Goal: Information Seeking & Learning: Learn about a topic

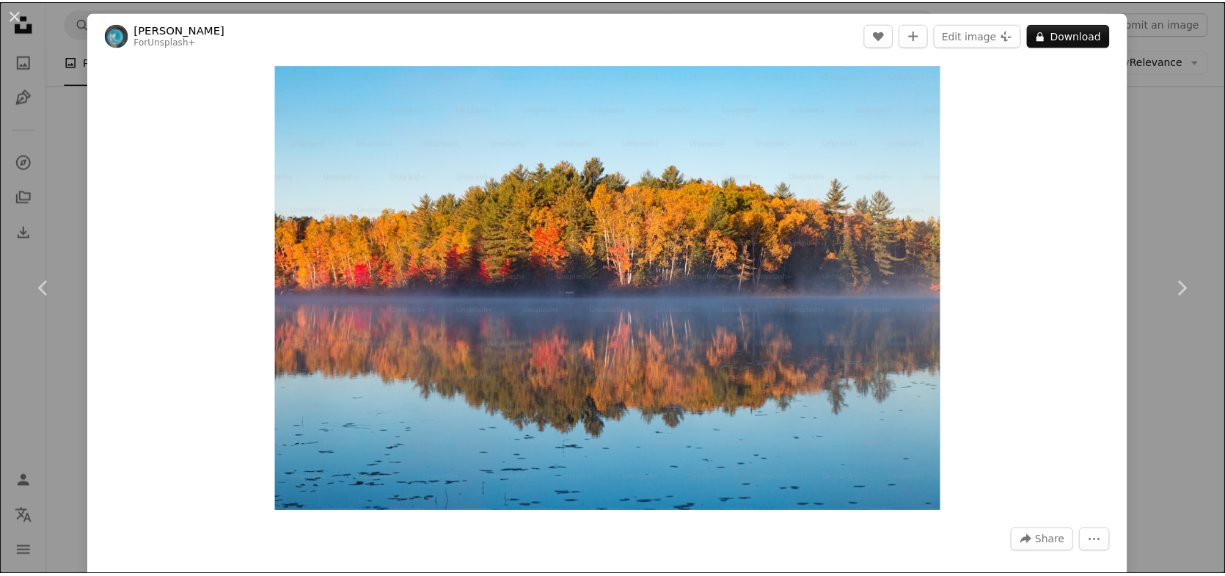
scroll to position [4465, 0]
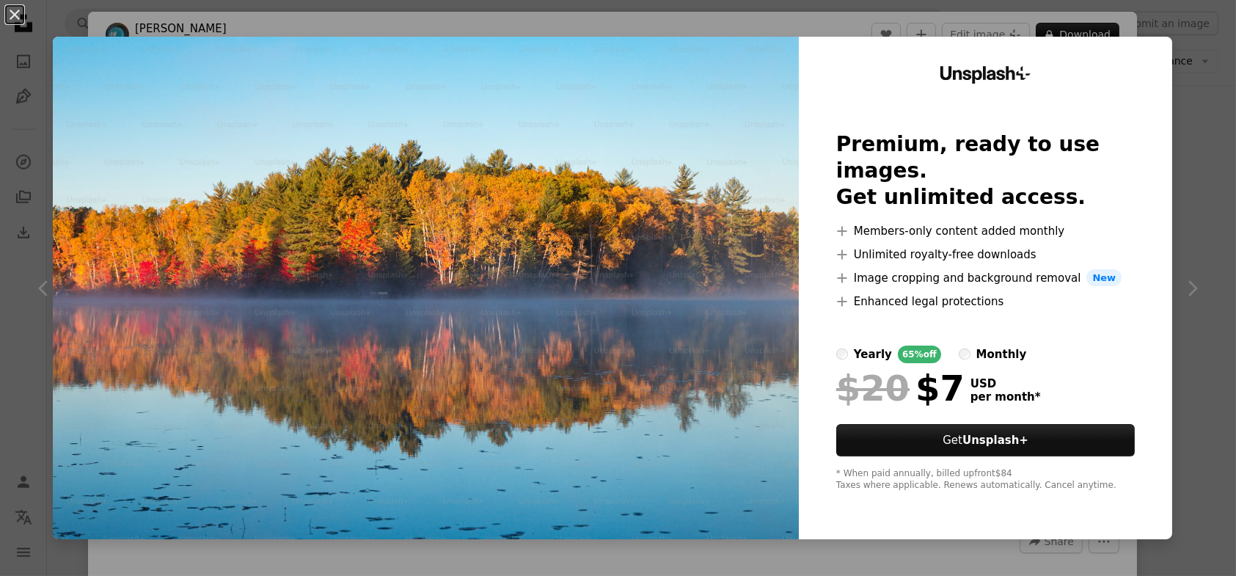
click at [718, 151] on img at bounding box center [426, 288] width 746 height 503
click at [1187, 288] on div "An X shape Unsplash+ Premium, ready to use images. Get unlimited access. A plus…" at bounding box center [618, 288] width 1236 height 576
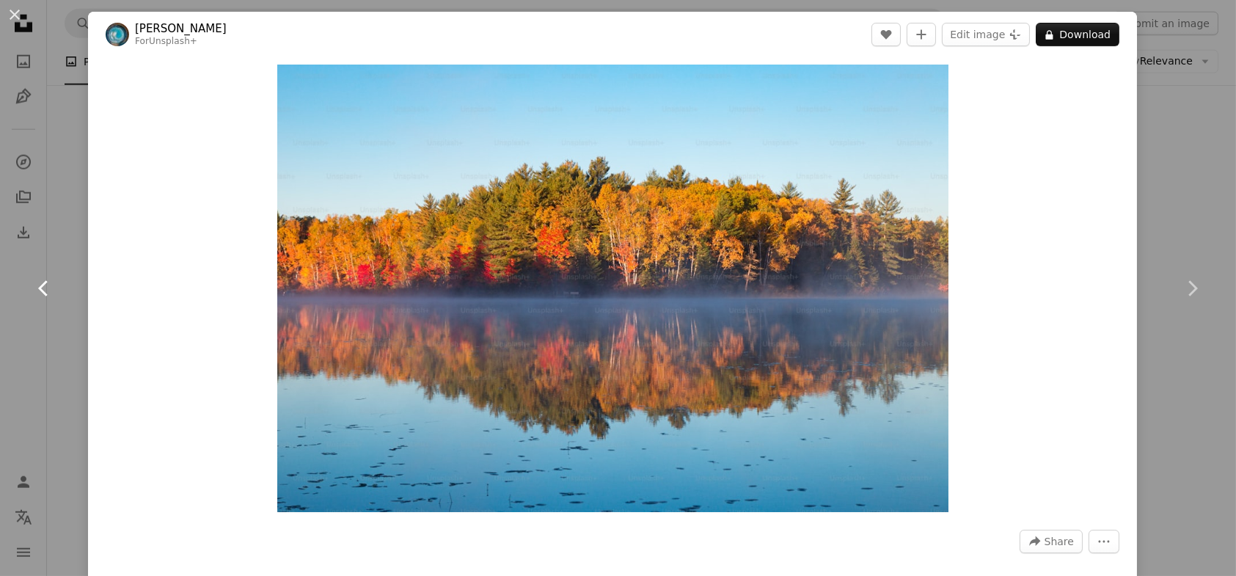
click at [53, 218] on link "Chevron left" at bounding box center [44, 288] width 88 height 141
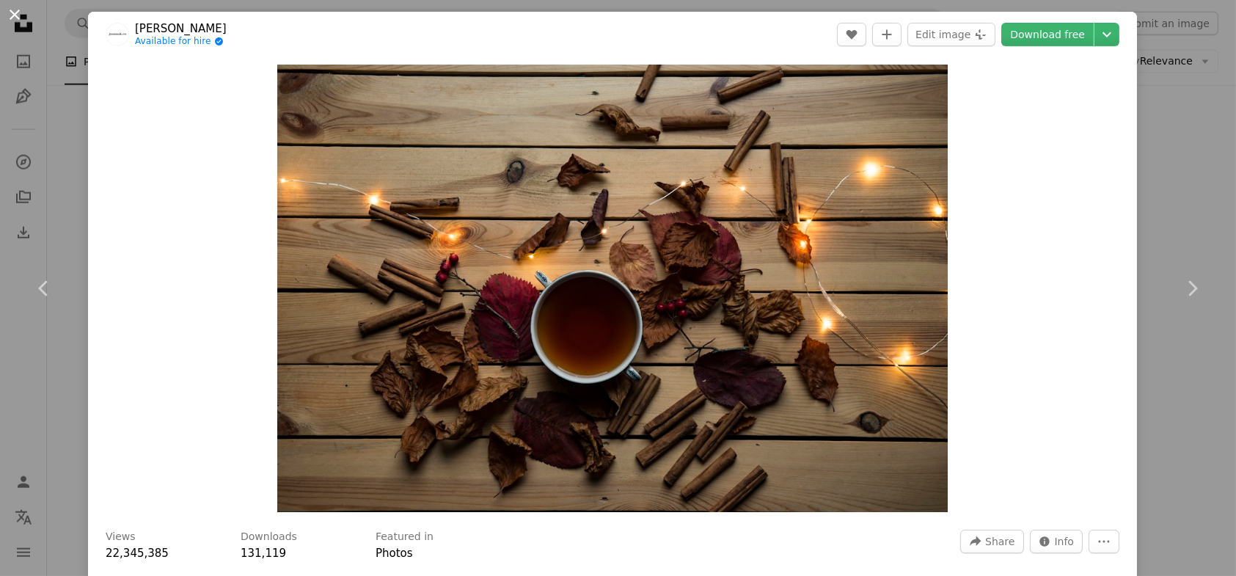
click at [15, 14] on button "An X shape" at bounding box center [15, 15] width 18 height 18
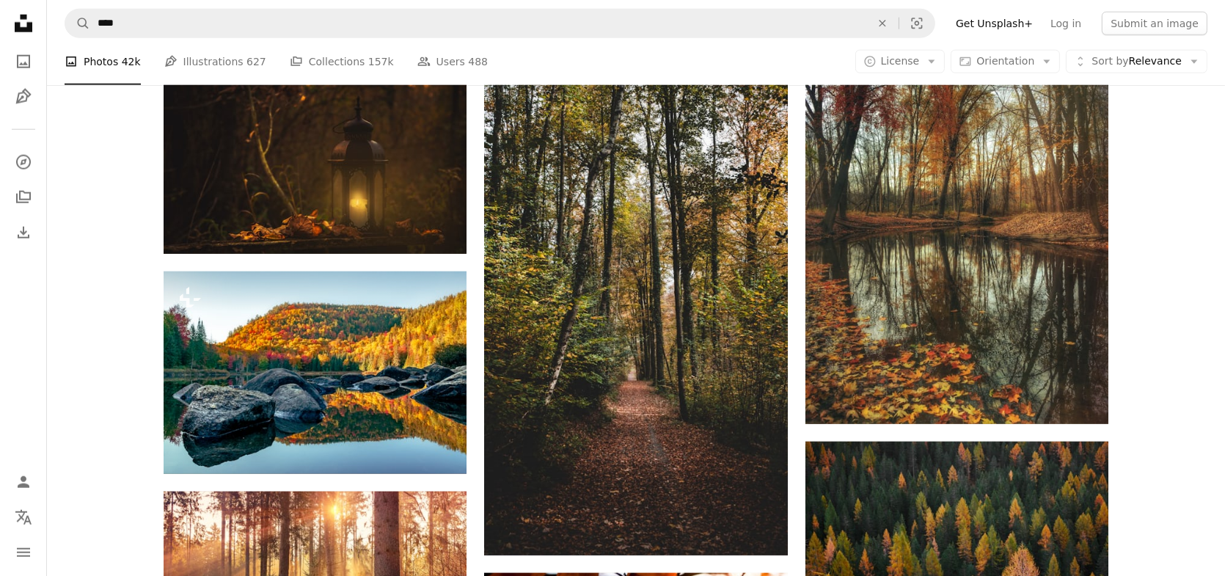
scroll to position [2117, 0]
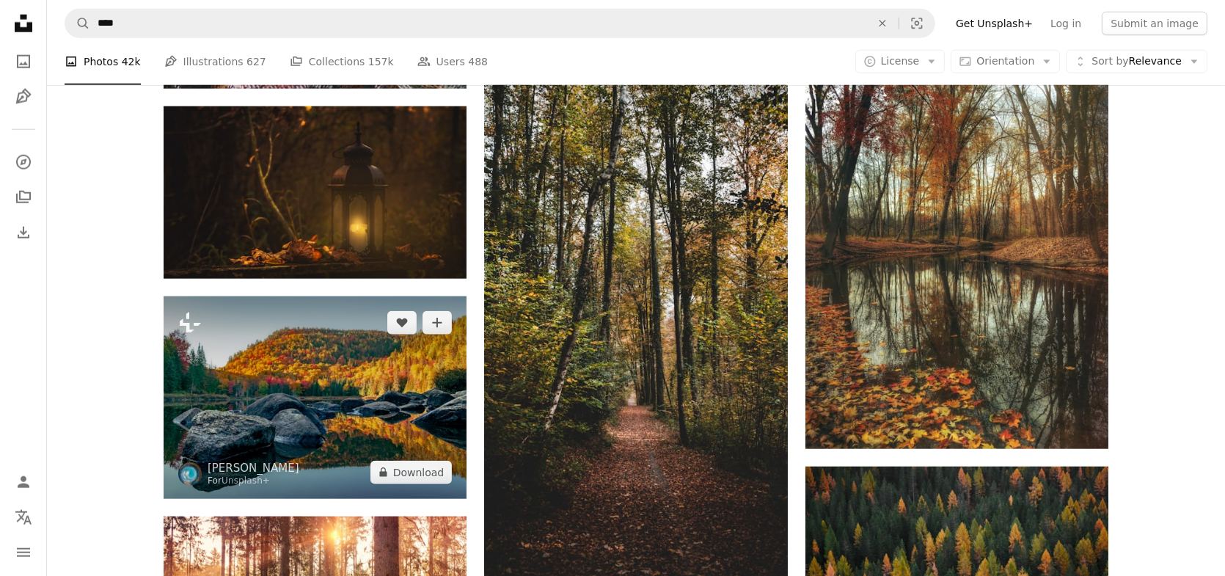
click at [349, 420] on img at bounding box center [315, 397] width 303 height 202
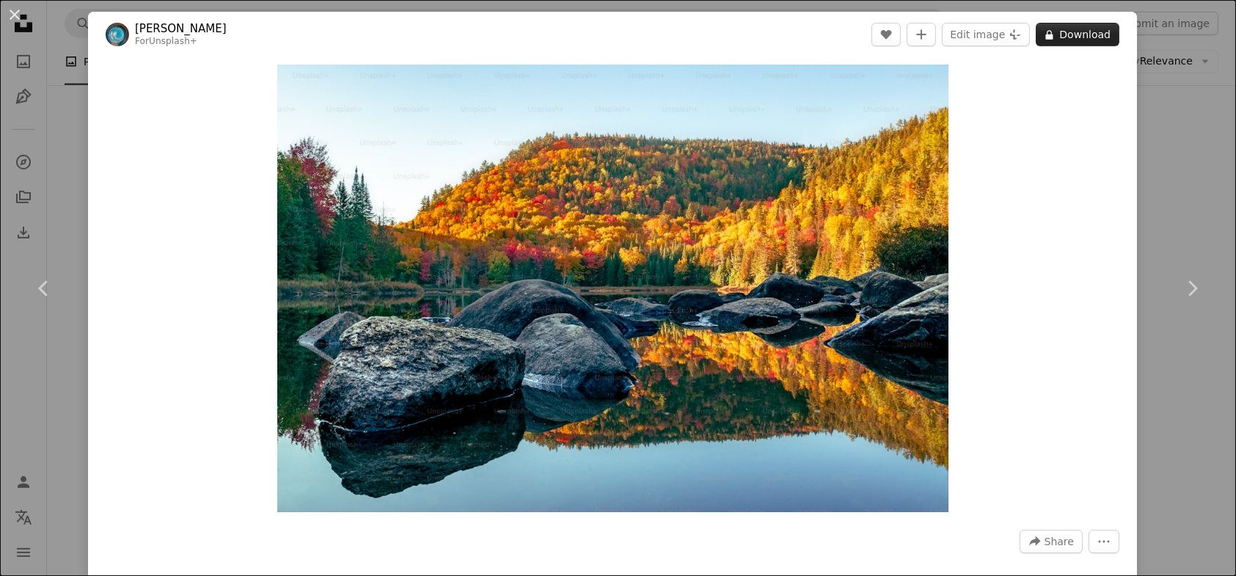
click at [1074, 28] on button "A lock Download" at bounding box center [1078, 34] width 84 height 23
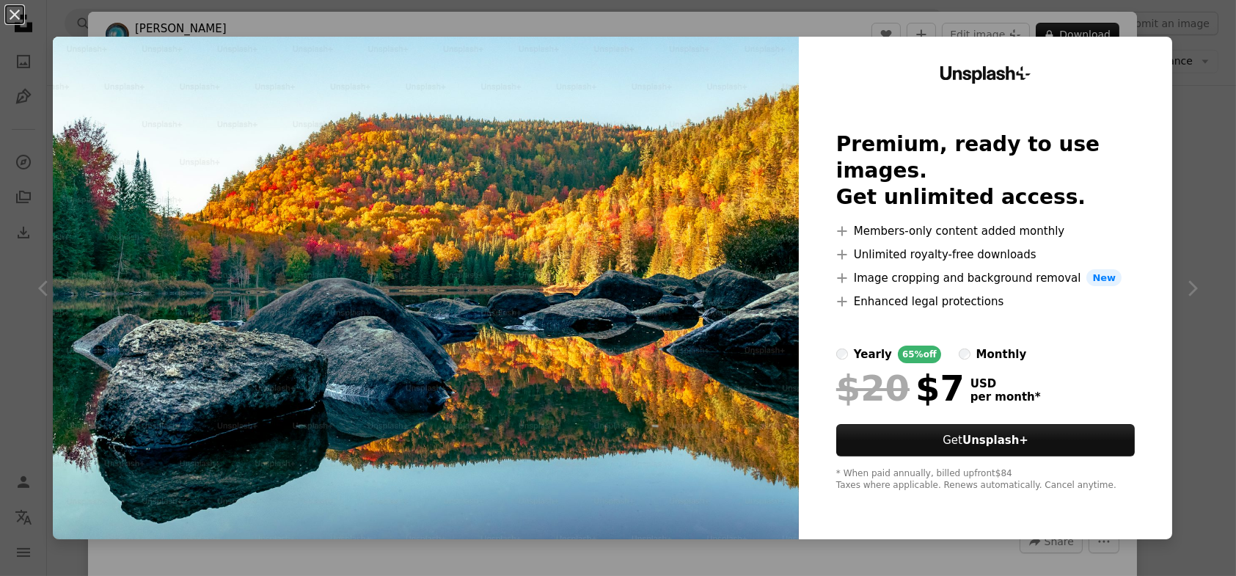
click at [683, 369] on img at bounding box center [426, 288] width 746 height 503
click at [1179, 238] on div "An X shape Unsplash+ Premium, ready to use images. Get unlimited access. A plus…" at bounding box center [618, 288] width 1236 height 576
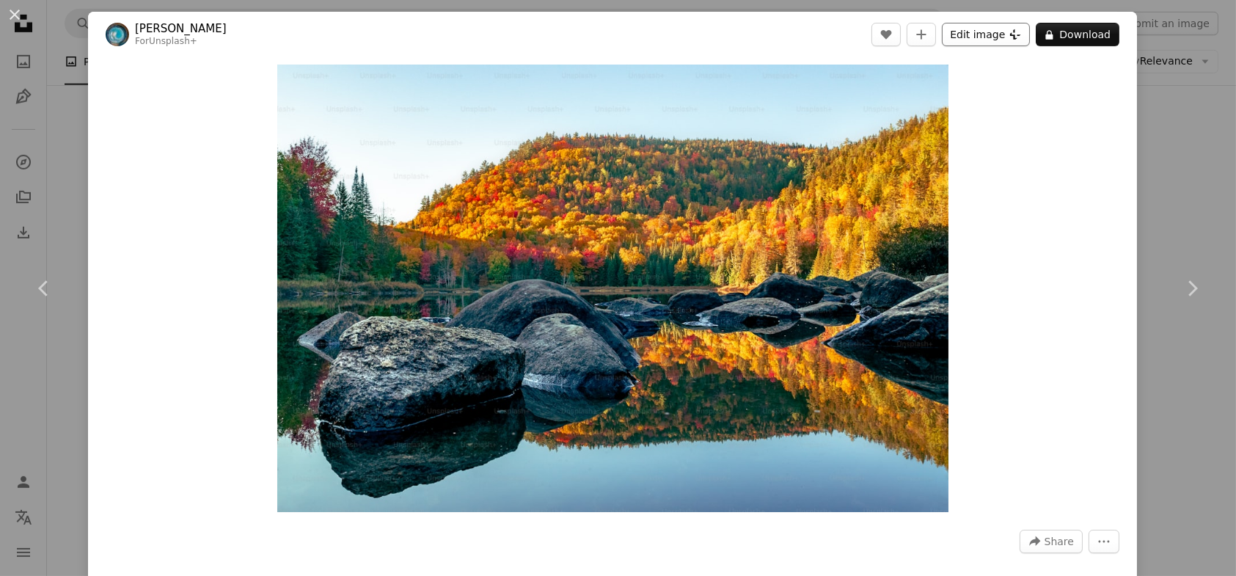
click at [958, 42] on button "Edit image Plus sign for Unsplash+" at bounding box center [986, 34] width 88 height 23
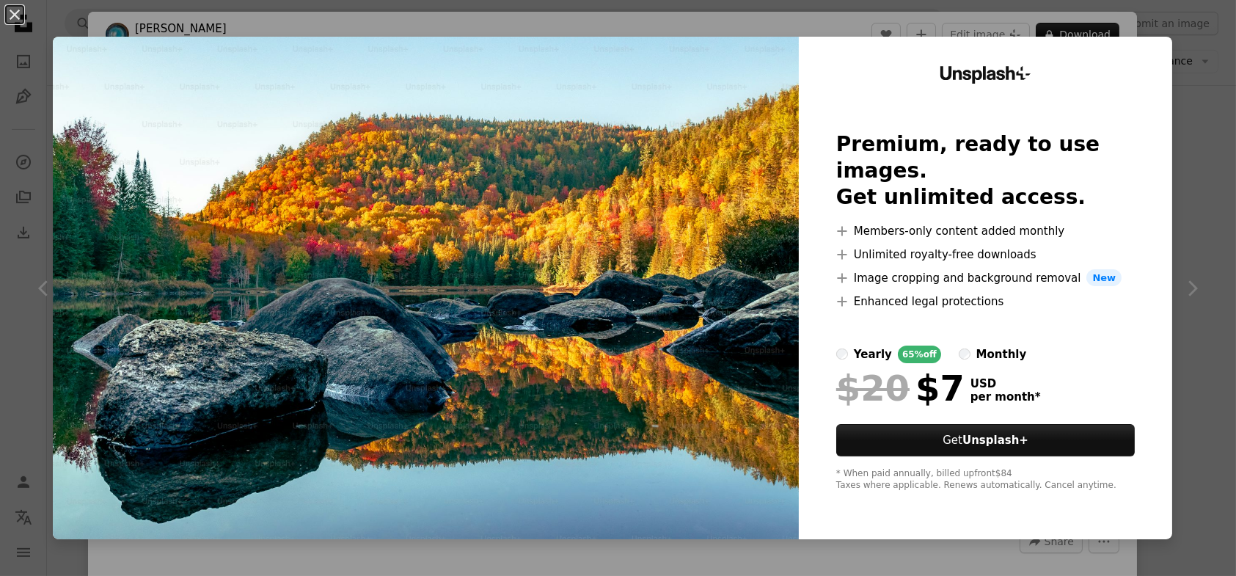
click at [687, 194] on img at bounding box center [426, 288] width 746 height 503
click at [1190, 269] on div "An X shape Unsplash+ Premium, ready to use images. Get unlimited access. A plus…" at bounding box center [618, 288] width 1236 height 576
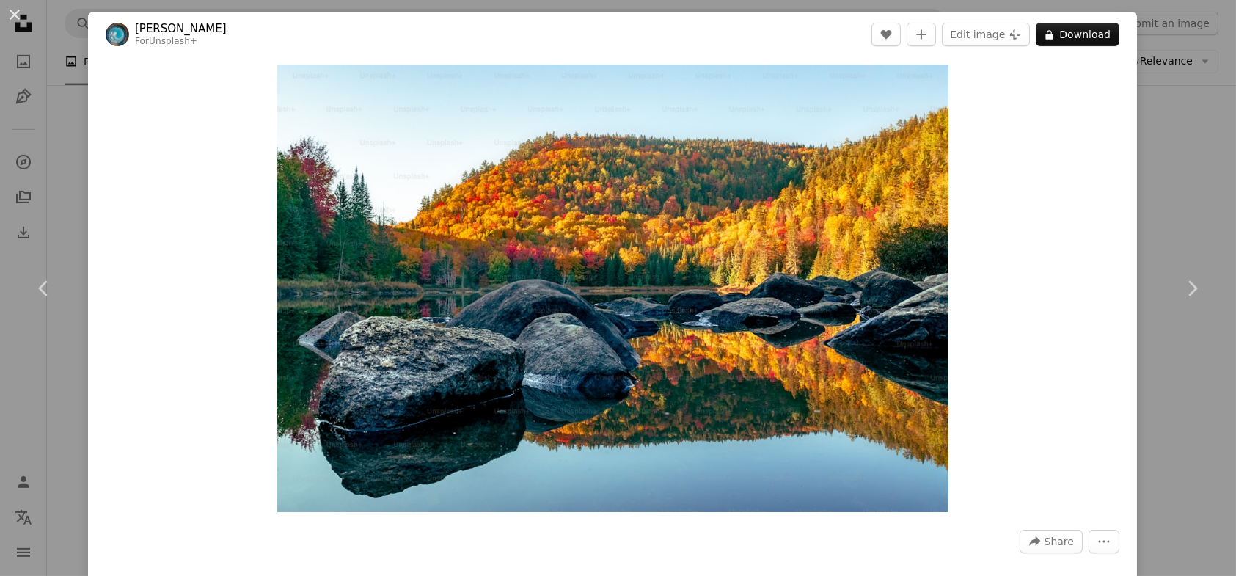
drag, startPoint x: 18, startPoint y: 10, endPoint x: 1057, endPoint y: 190, distance: 1055.1
click at [18, 10] on button "An X shape" at bounding box center [15, 15] width 18 height 18
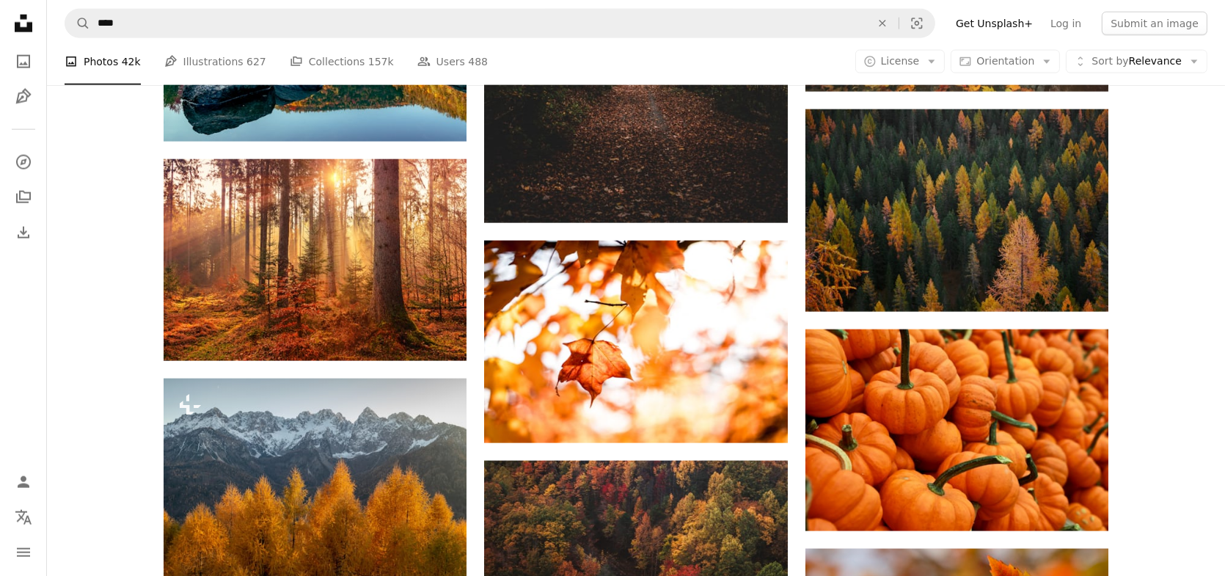
scroll to position [2484, 0]
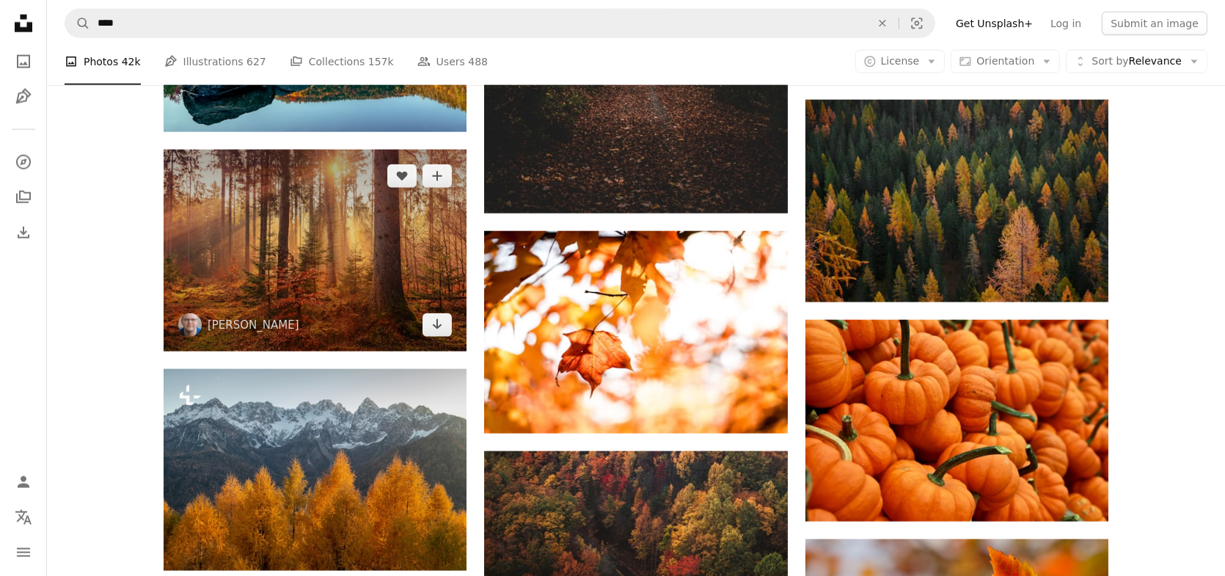
click at [313, 258] on img at bounding box center [315, 251] width 303 height 202
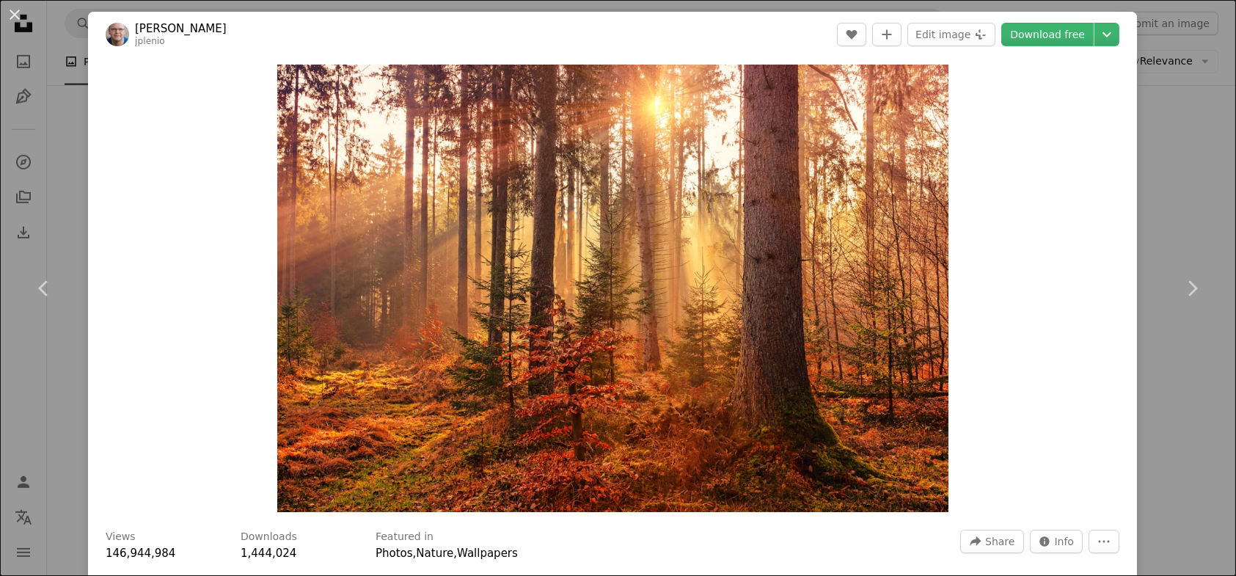
click at [1163, 197] on div "An X shape Chevron left Chevron right [PERSON_NAME] jplenio A heart A plus sign…" at bounding box center [618, 288] width 1236 height 576
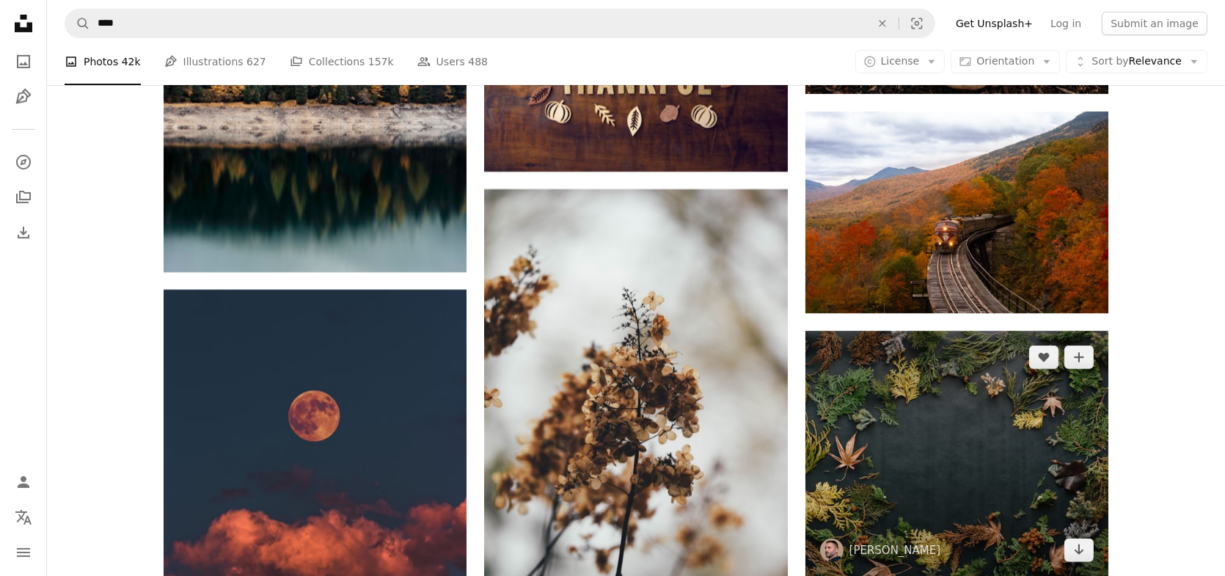
scroll to position [7546, 0]
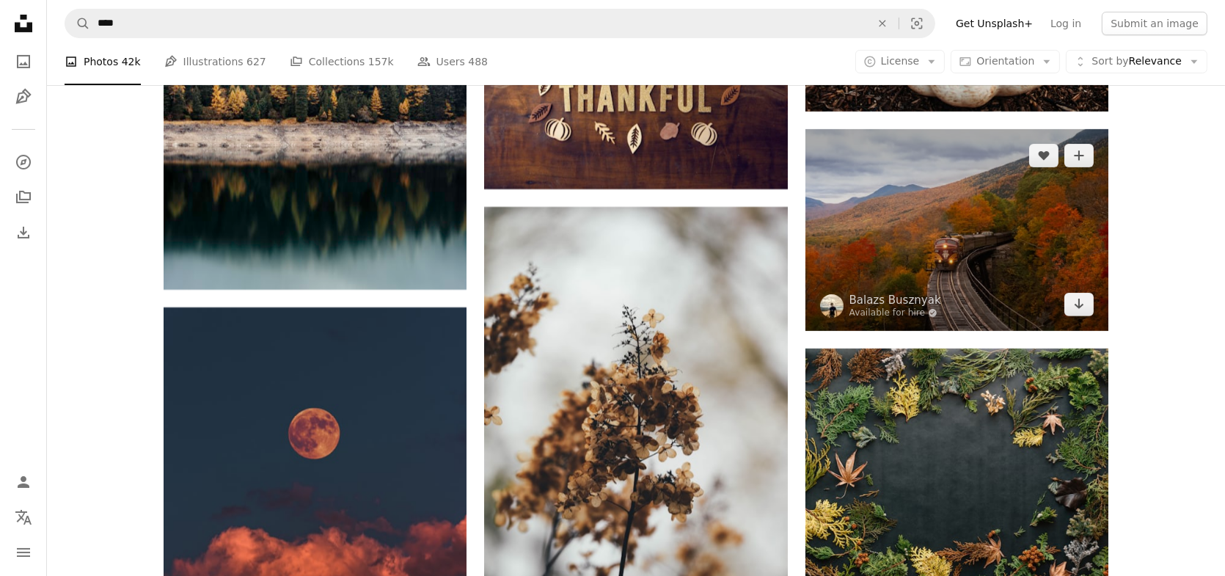
click at [952, 284] on img at bounding box center [957, 230] width 303 height 202
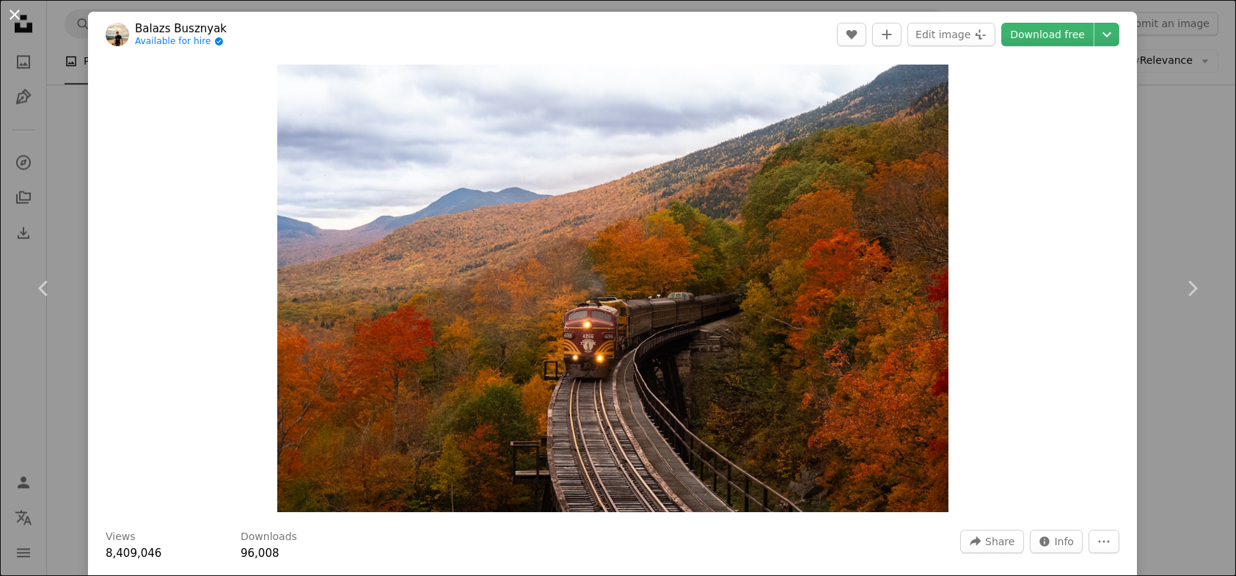
click at [10, 14] on button "An X shape" at bounding box center [15, 15] width 18 height 18
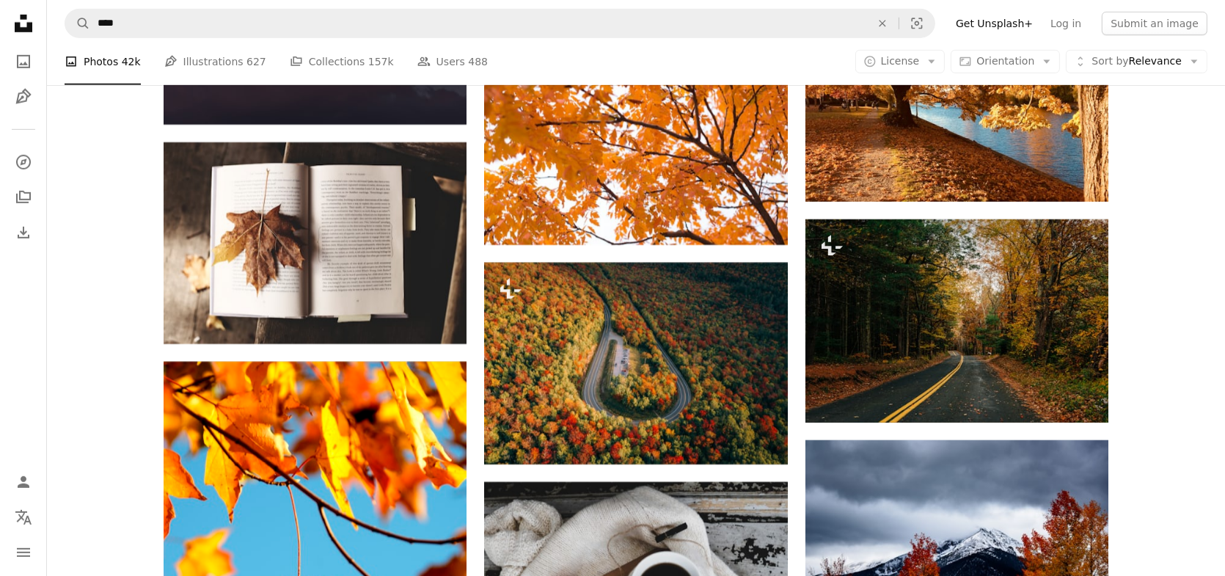
scroll to position [8207, 0]
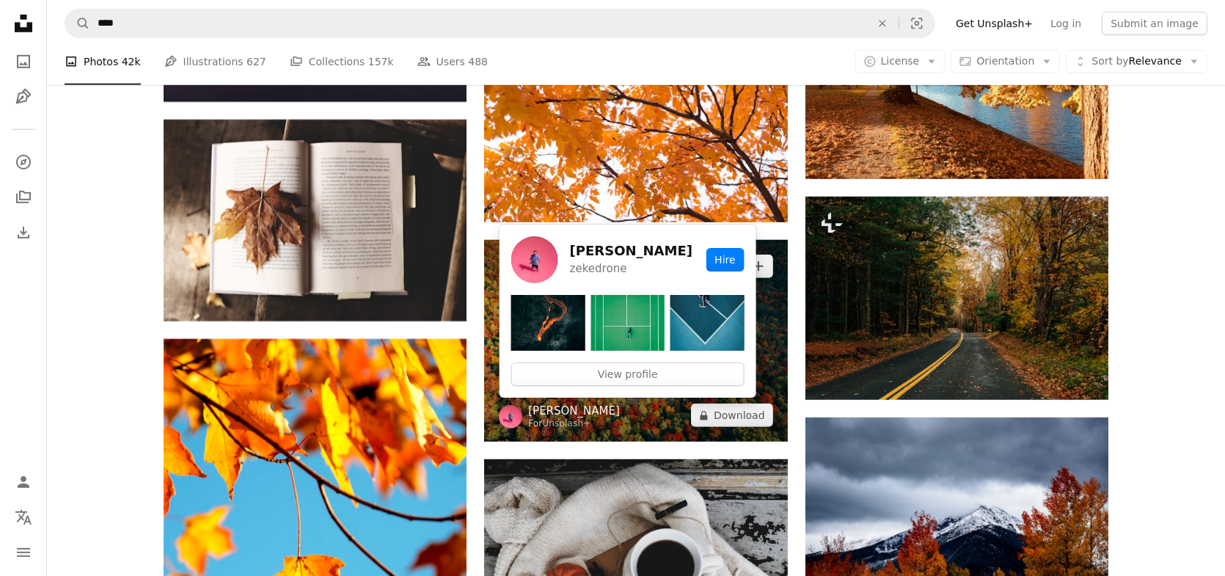
click at [602, 409] on link "[PERSON_NAME]" at bounding box center [574, 411] width 92 height 15
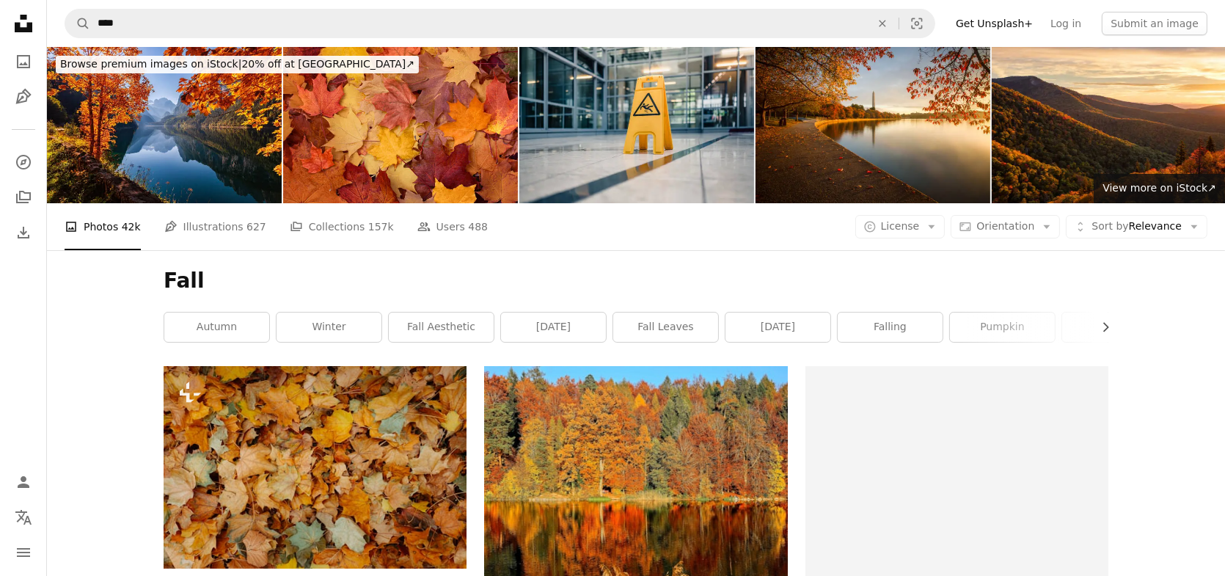
scroll to position [8207, 0]
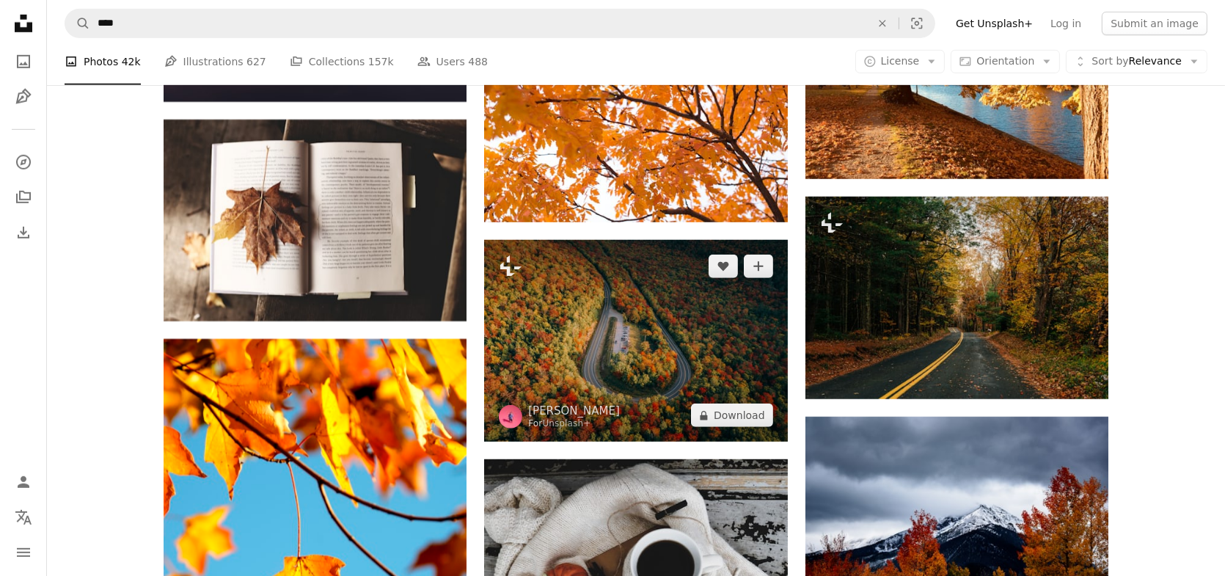
click at [654, 358] on img at bounding box center [635, 341] width 303 height 202
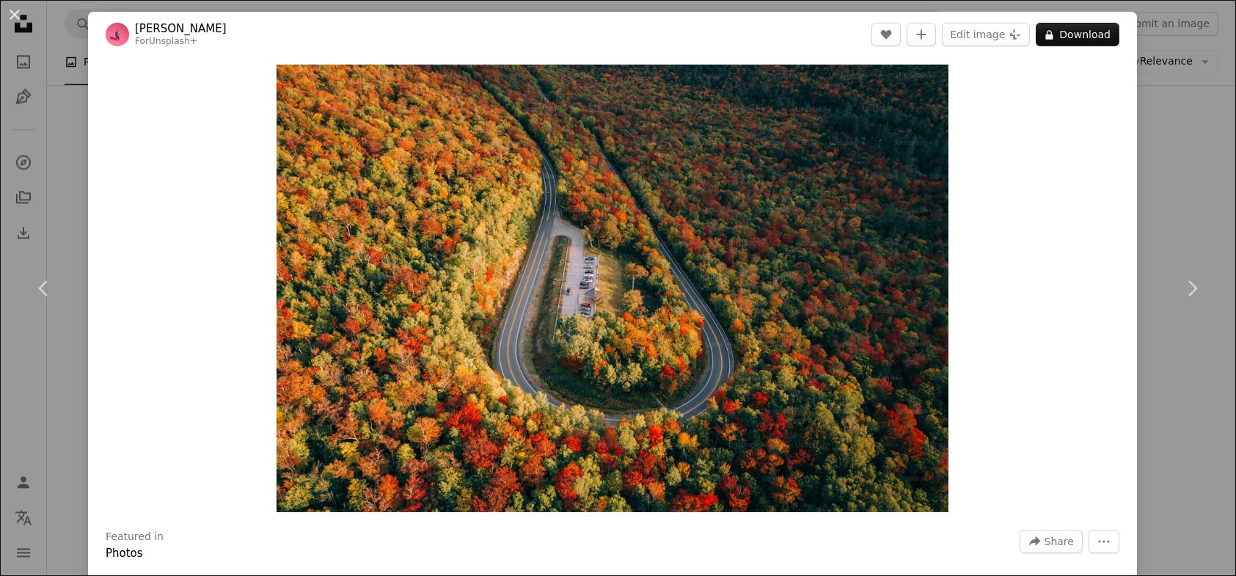
drag, startPoint x: 13, startPoint y: 15, endPoint x: 99, endPoint y: 41, distance: 89.8
click at [13, 15] on button "An X shape" at bounding box center [15, 15] width 18 height 18
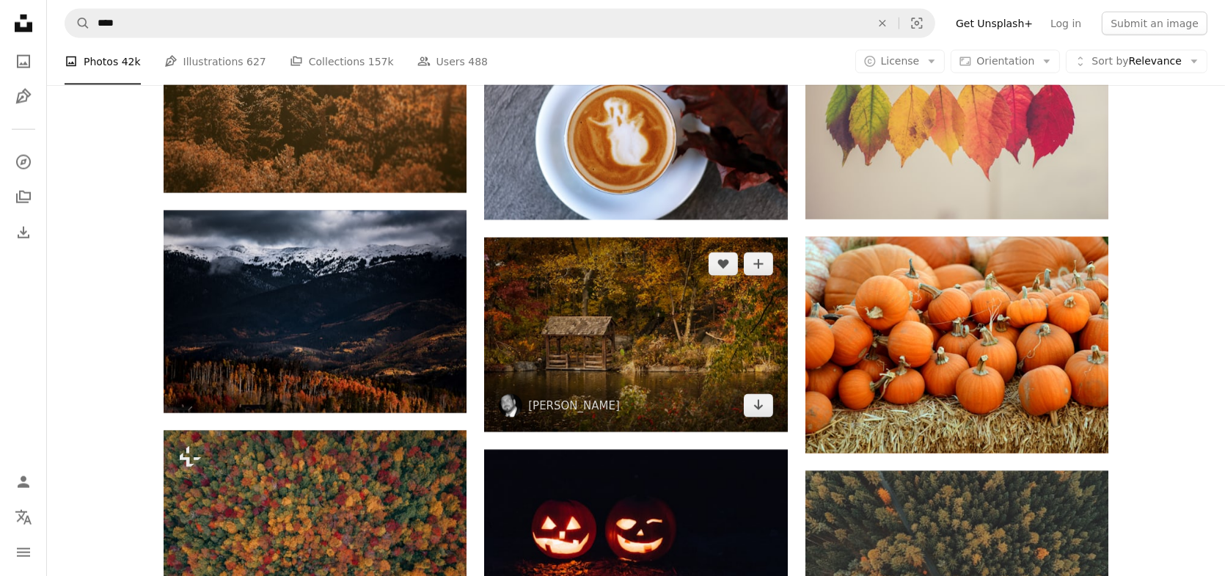
scroll to position [9527, 0]
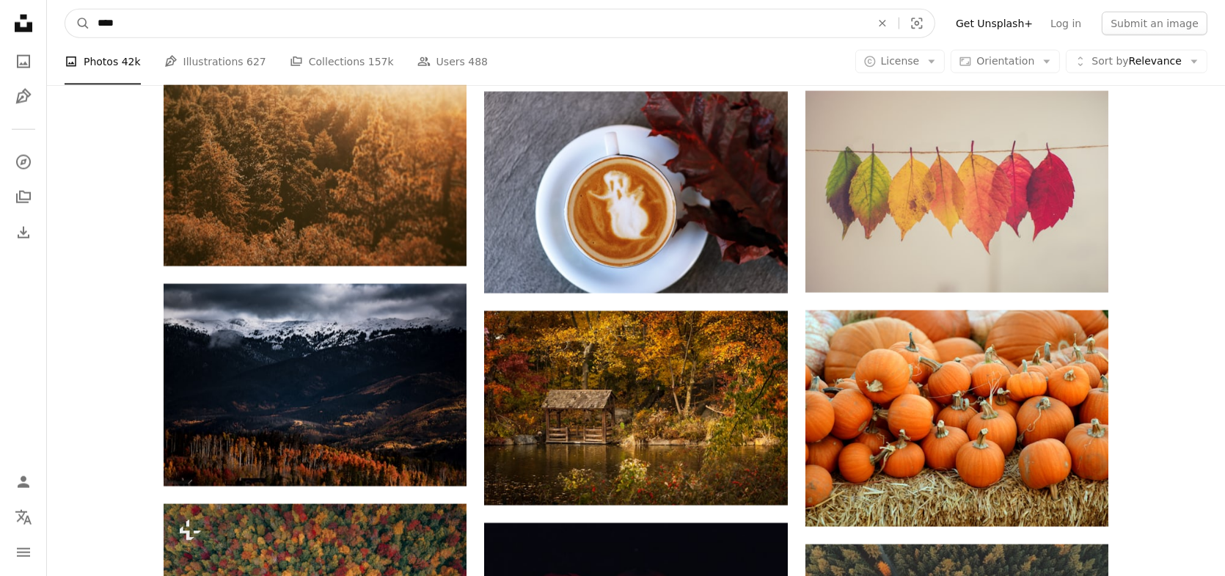
click at [235, 24] on input "****" at bounding box center [478, 24] width 776 height 28
type input "*"
type input "******"
click button "A magnifying glass" at bounding box center [77, 24] width 25 height 28
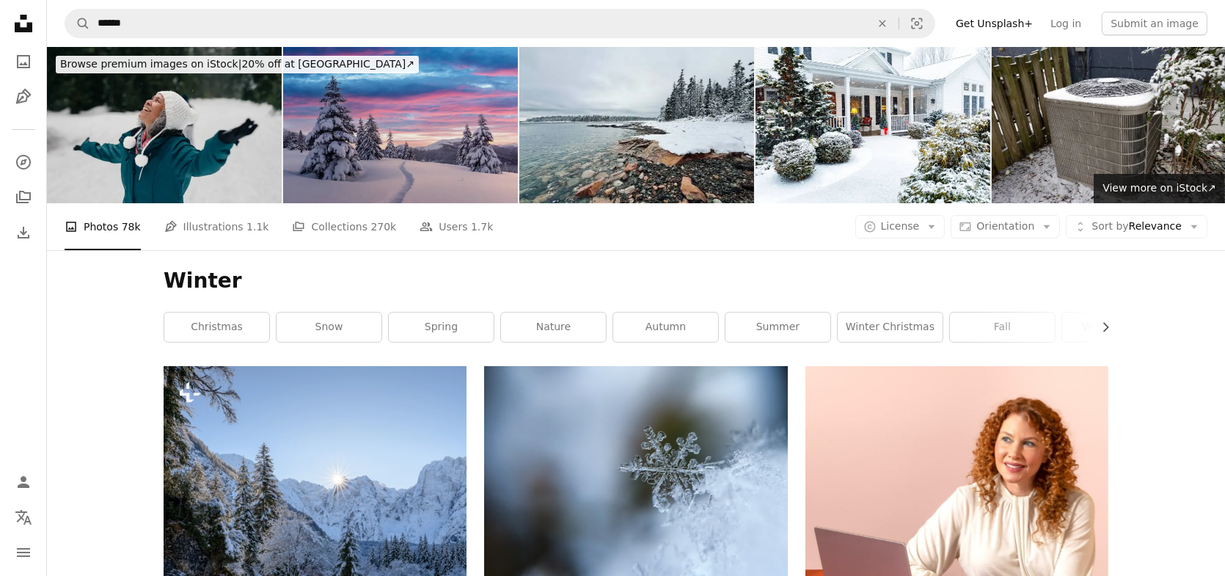
click at [419, 148] on img at bounding box center [400, 125] width 235 height 156
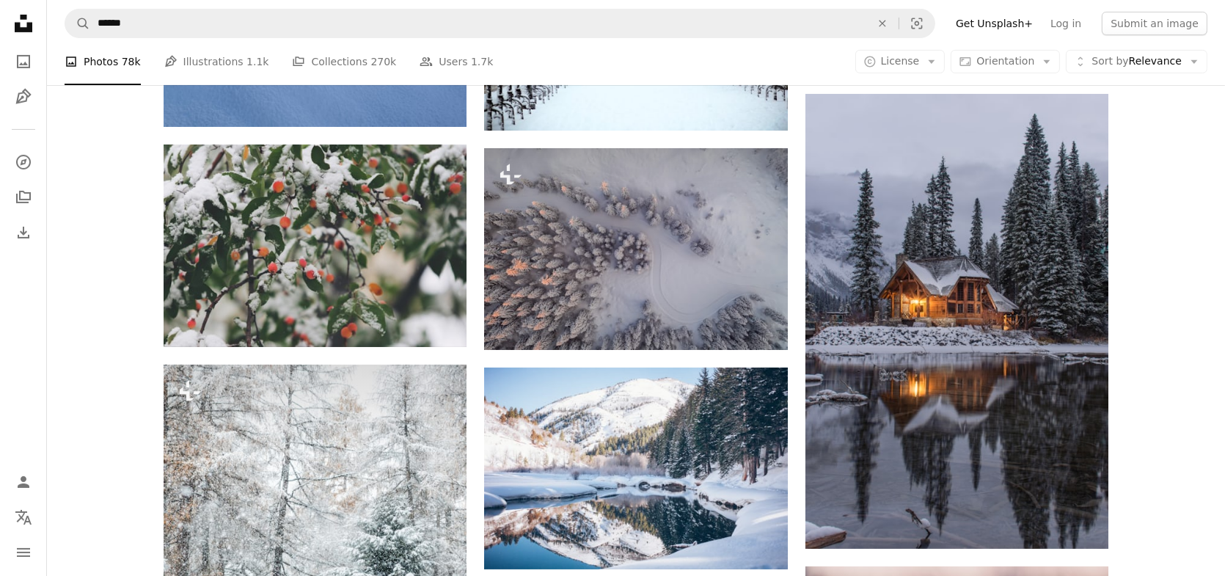
scroll to position [660, 0]
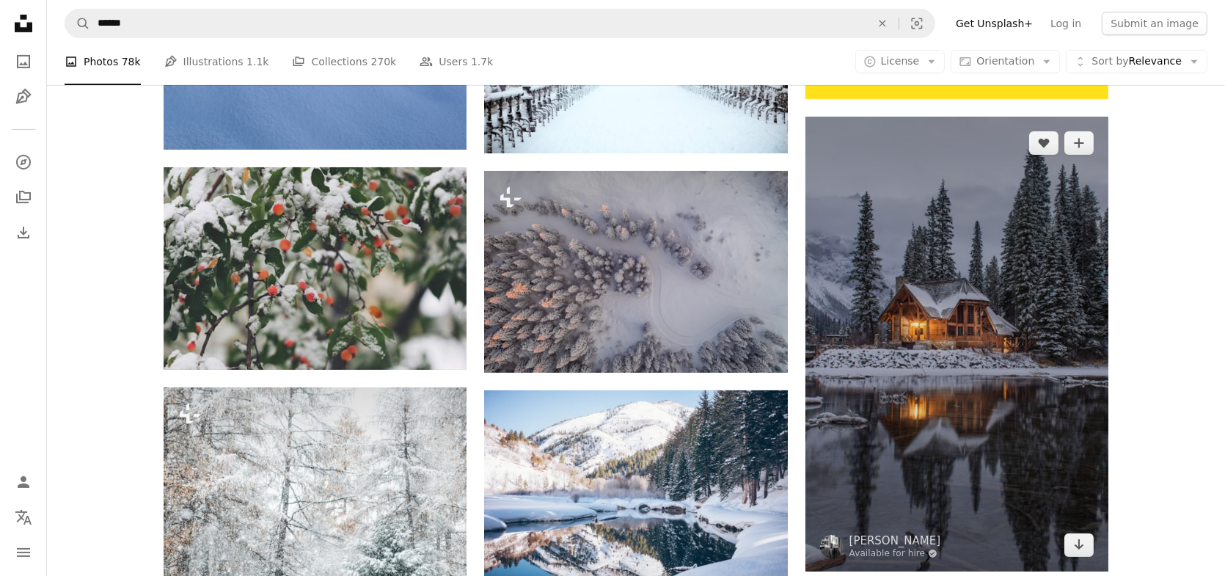
click at [1007, 349] on img at bounding box center [957, 344] width 303 height 455
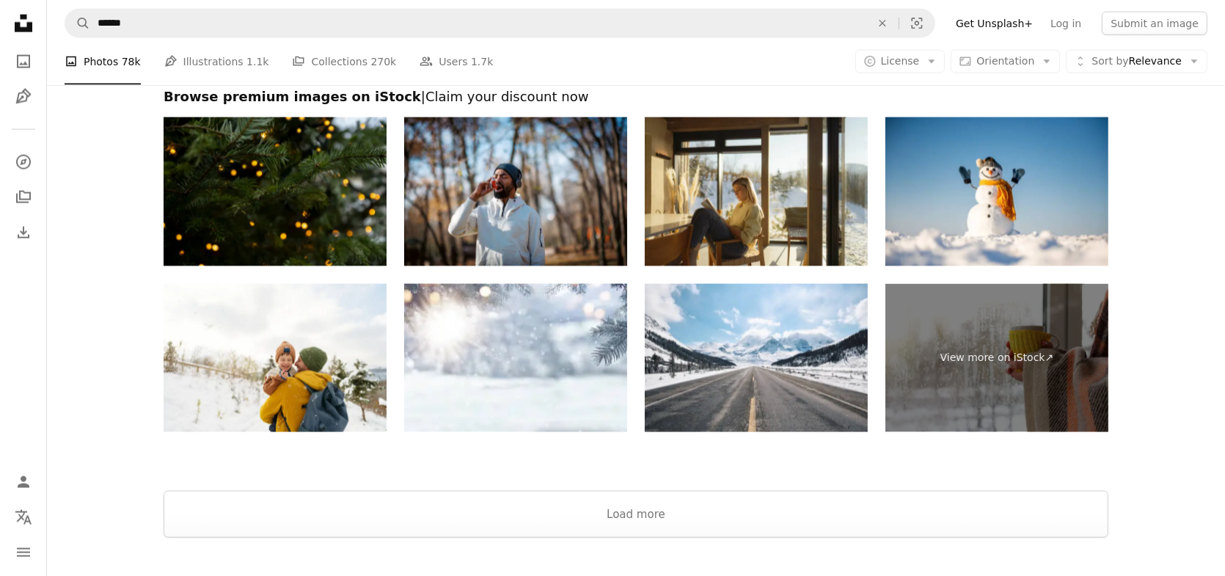
scroll to position [2862, 0]
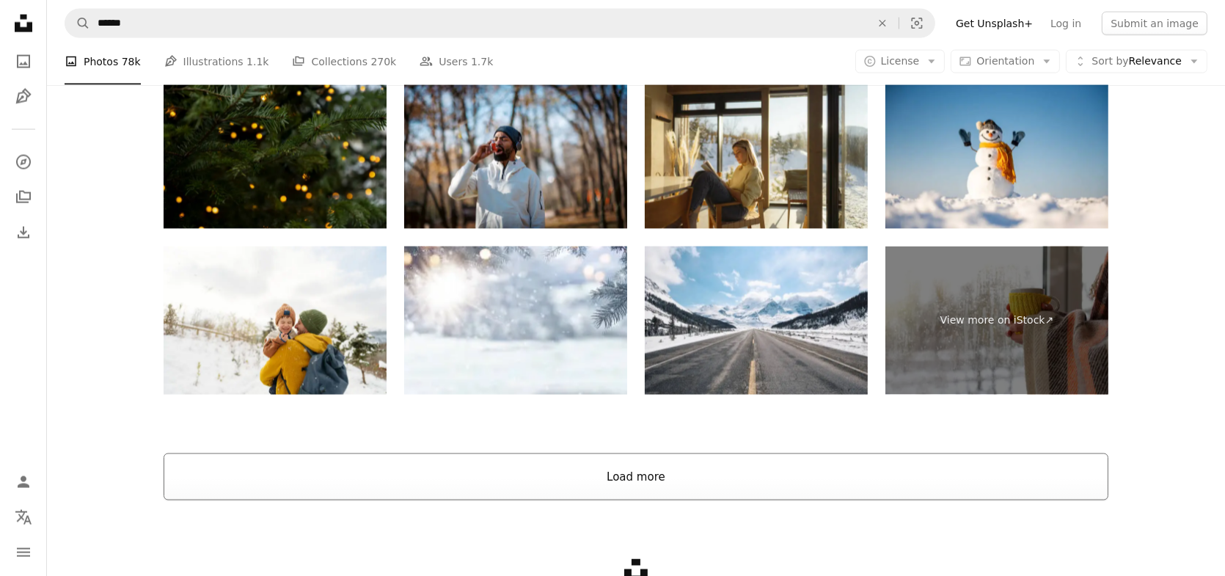
click at [635, 477] on button "Load more" at bounding box center [636, 476] width 945 height 47
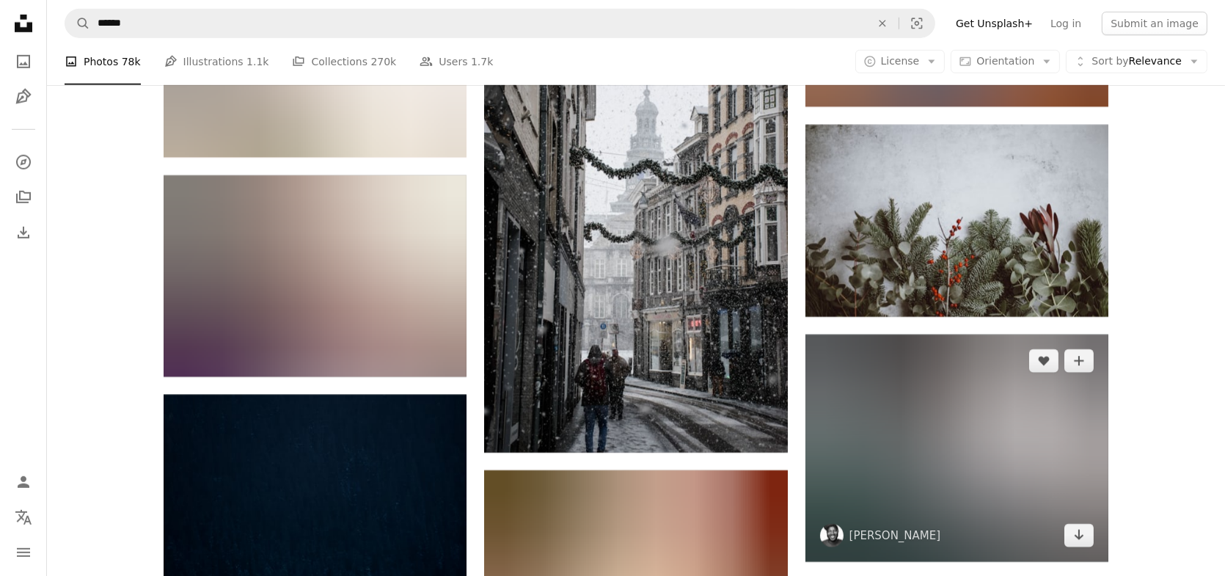
scroll to position [15555, 0]
